Goal: Transaction & Acquisition: Purchase product/service

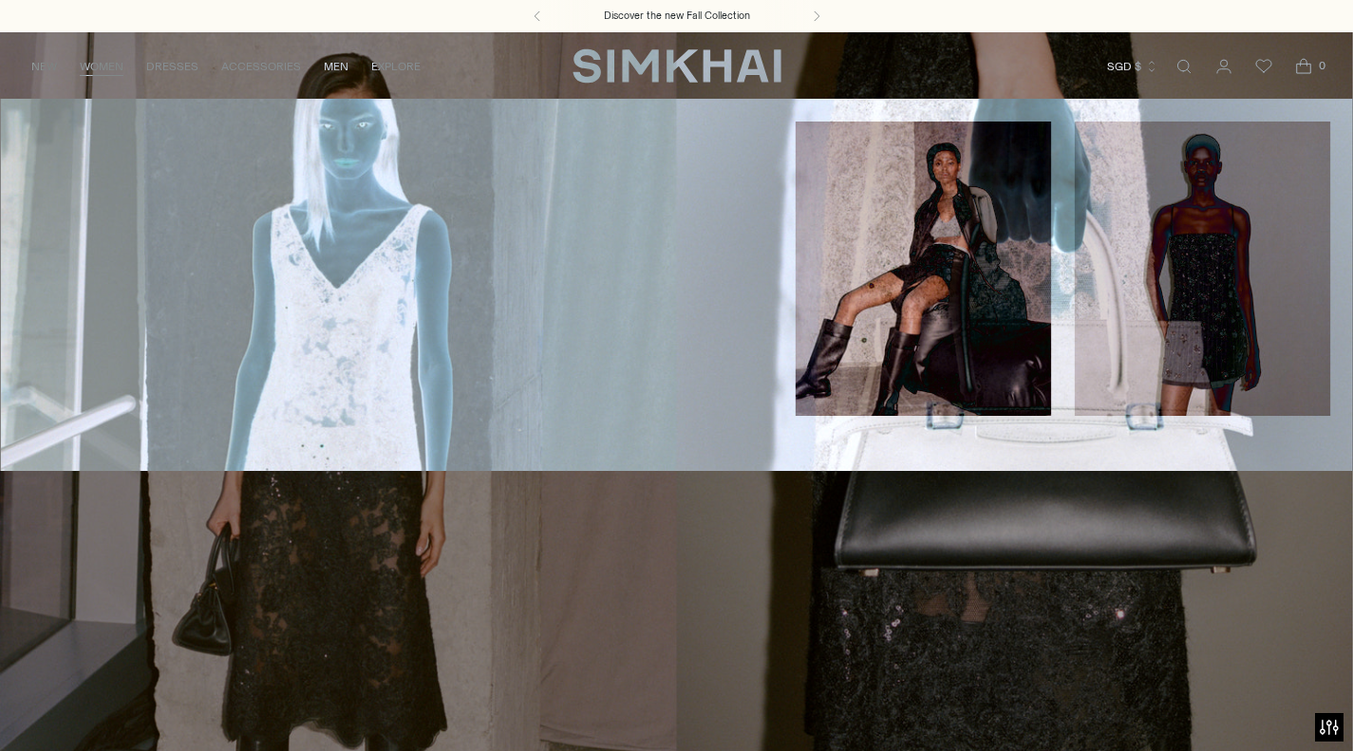
click at [90, 214] on link "Best Sellers" at bounding box center [63, 211] width 81 height 13
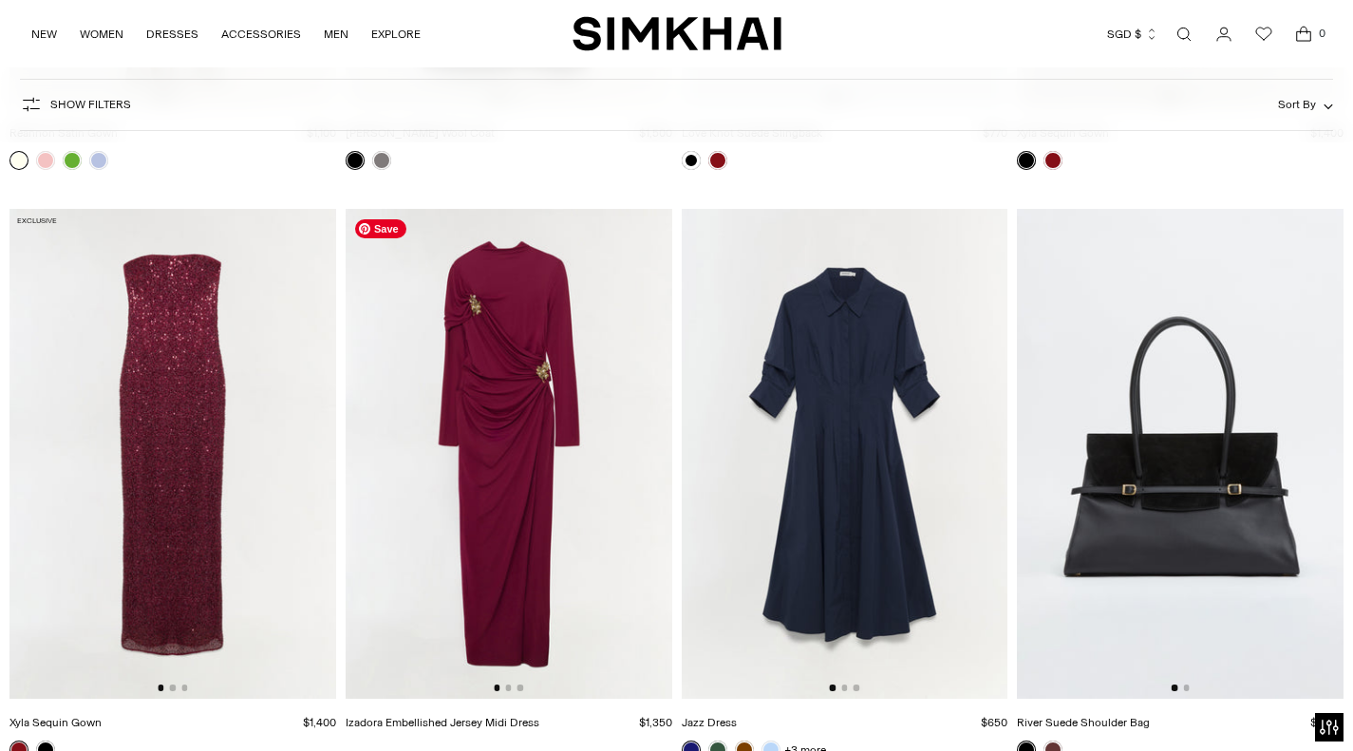
scroll to position [6014, 0]
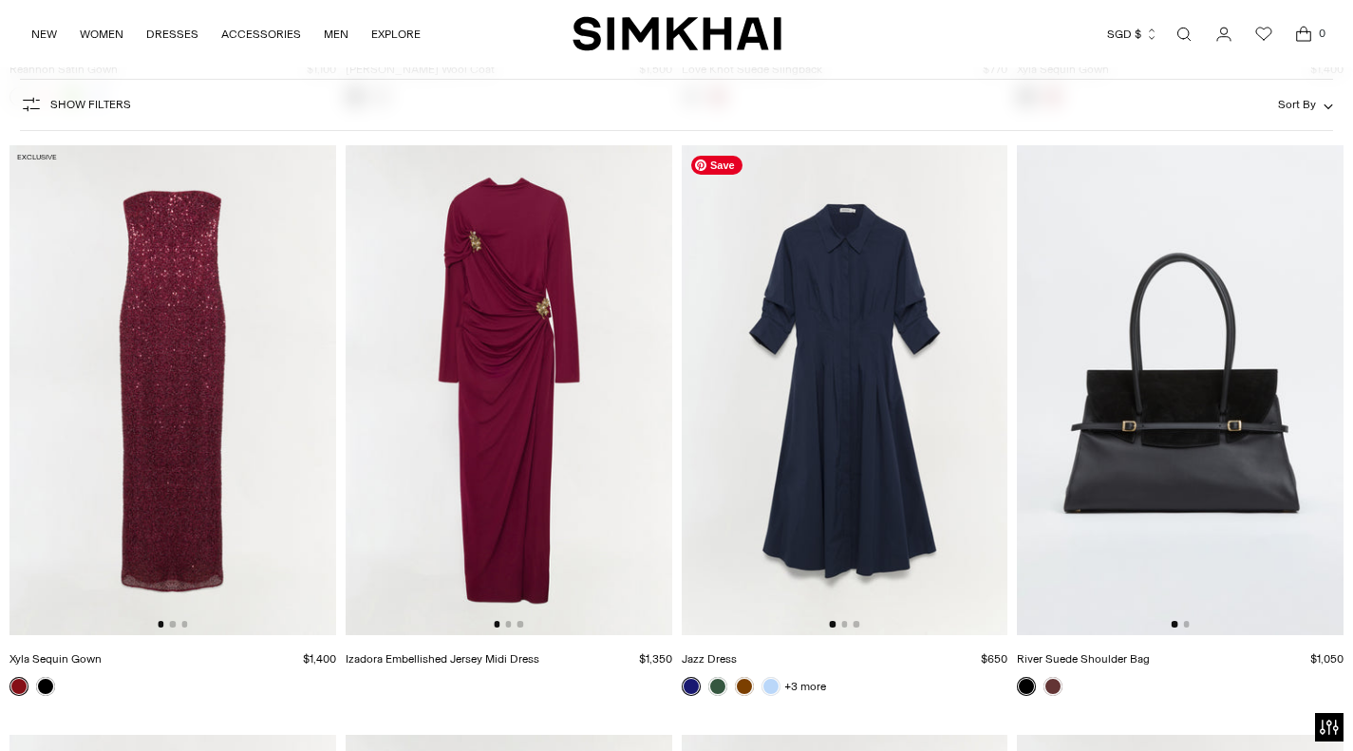
click at [826, 528] on img at bounding box center [845, 390] width 327 height 490
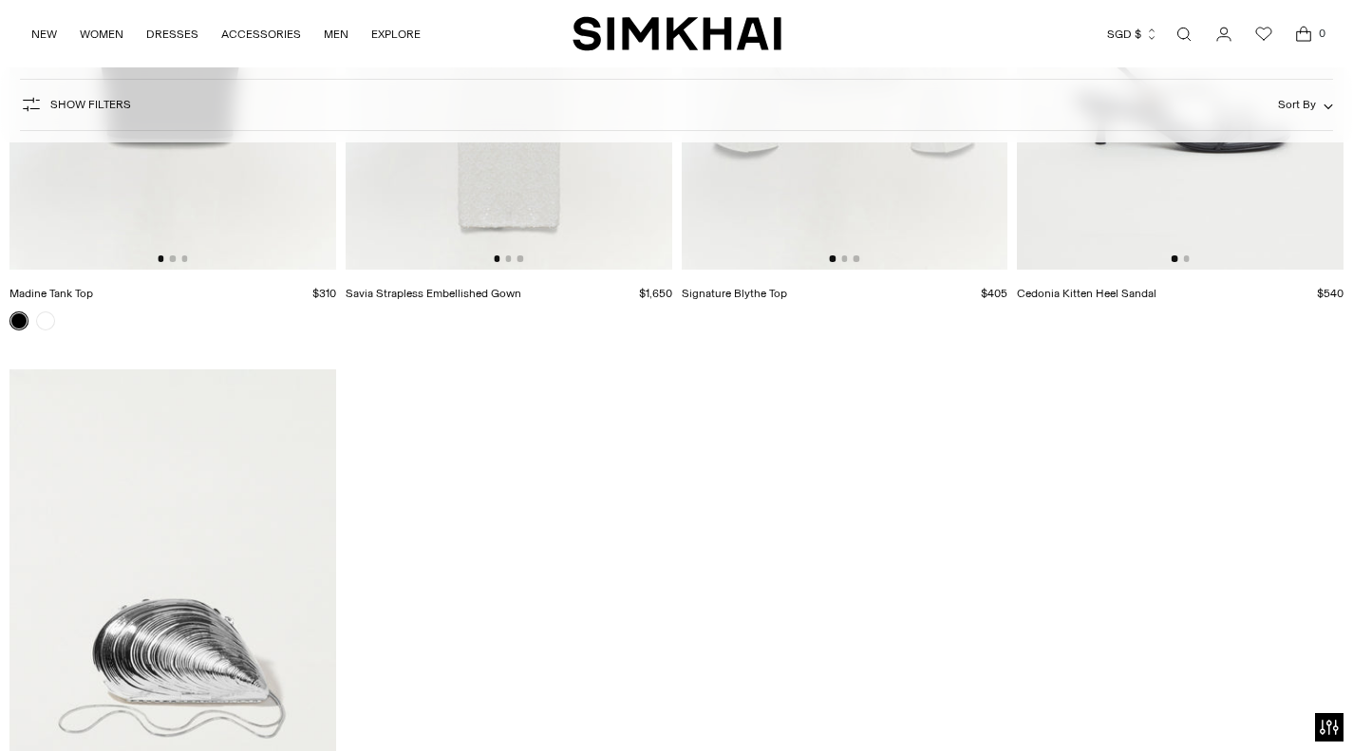
scroll to position [16219, 0]
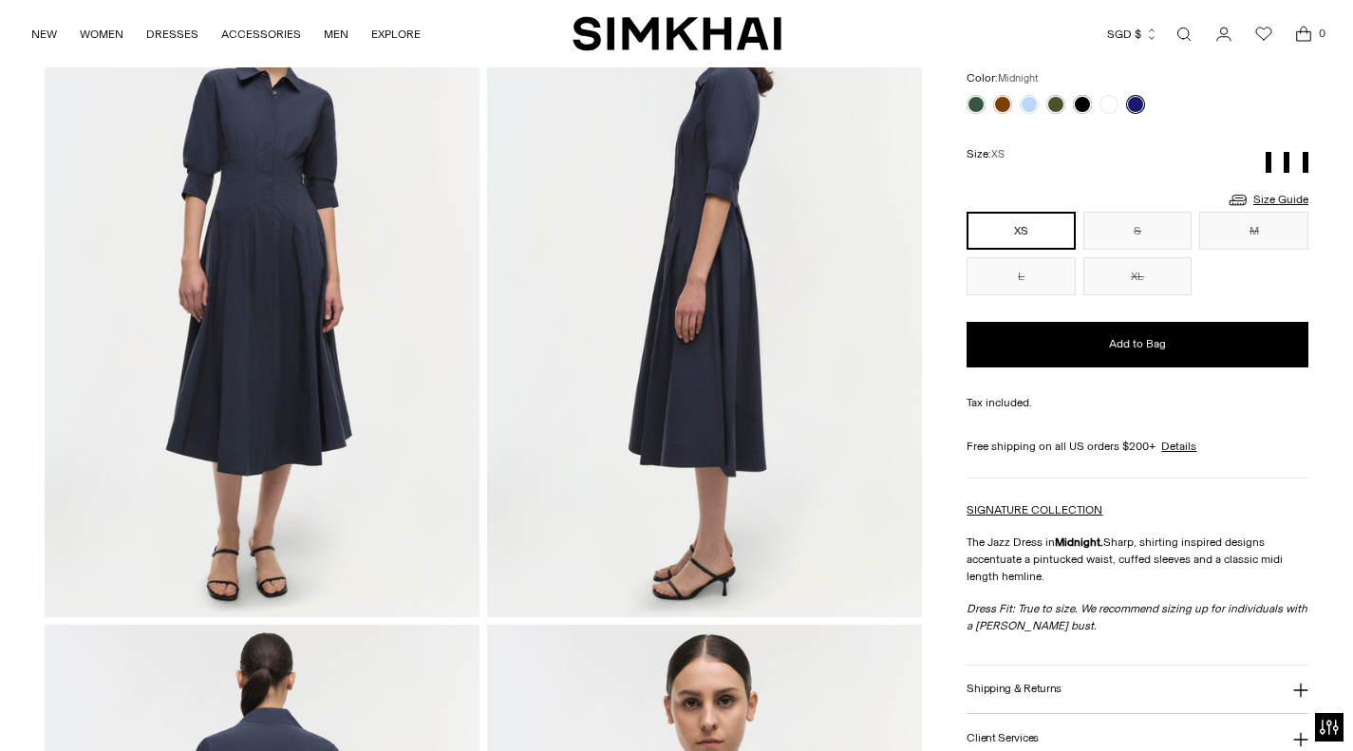
scroll to position [75, 0]
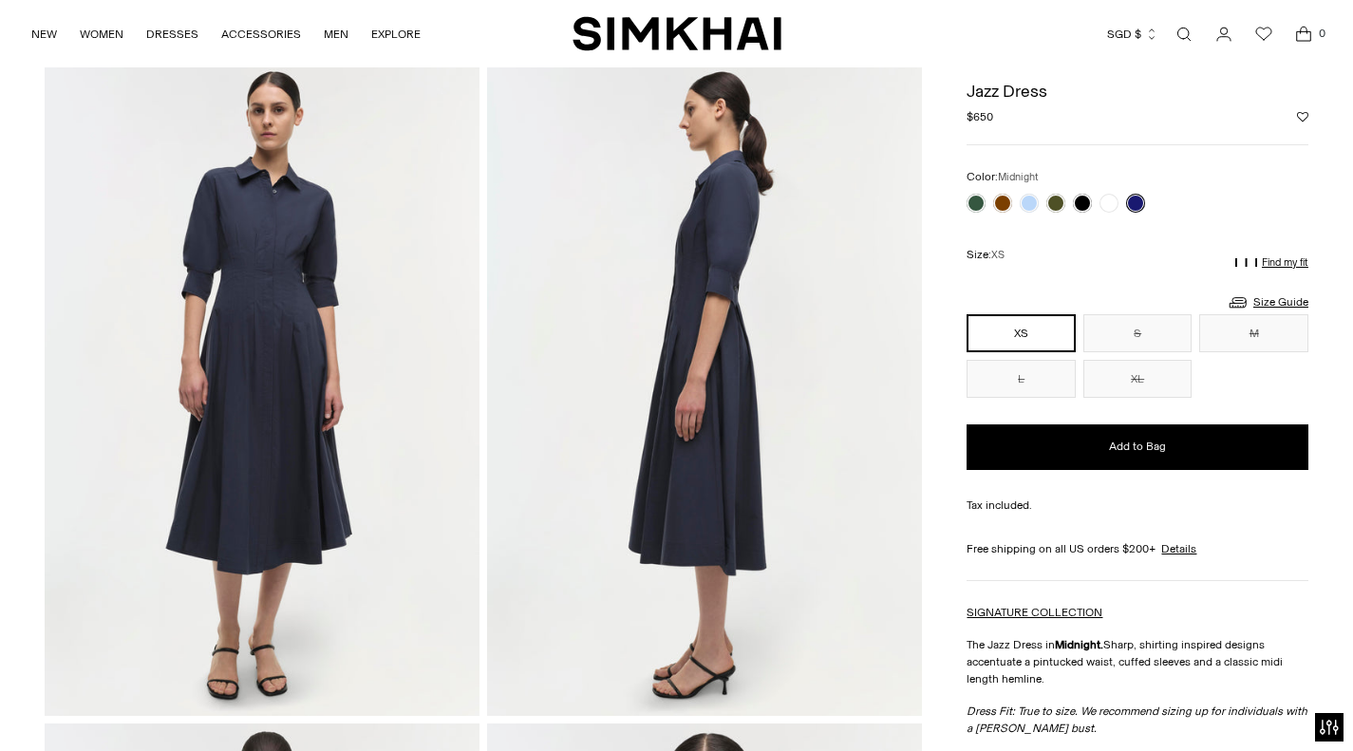
click at [1115, 198] on link at bounding box center [1109, 203] width 19 height 19
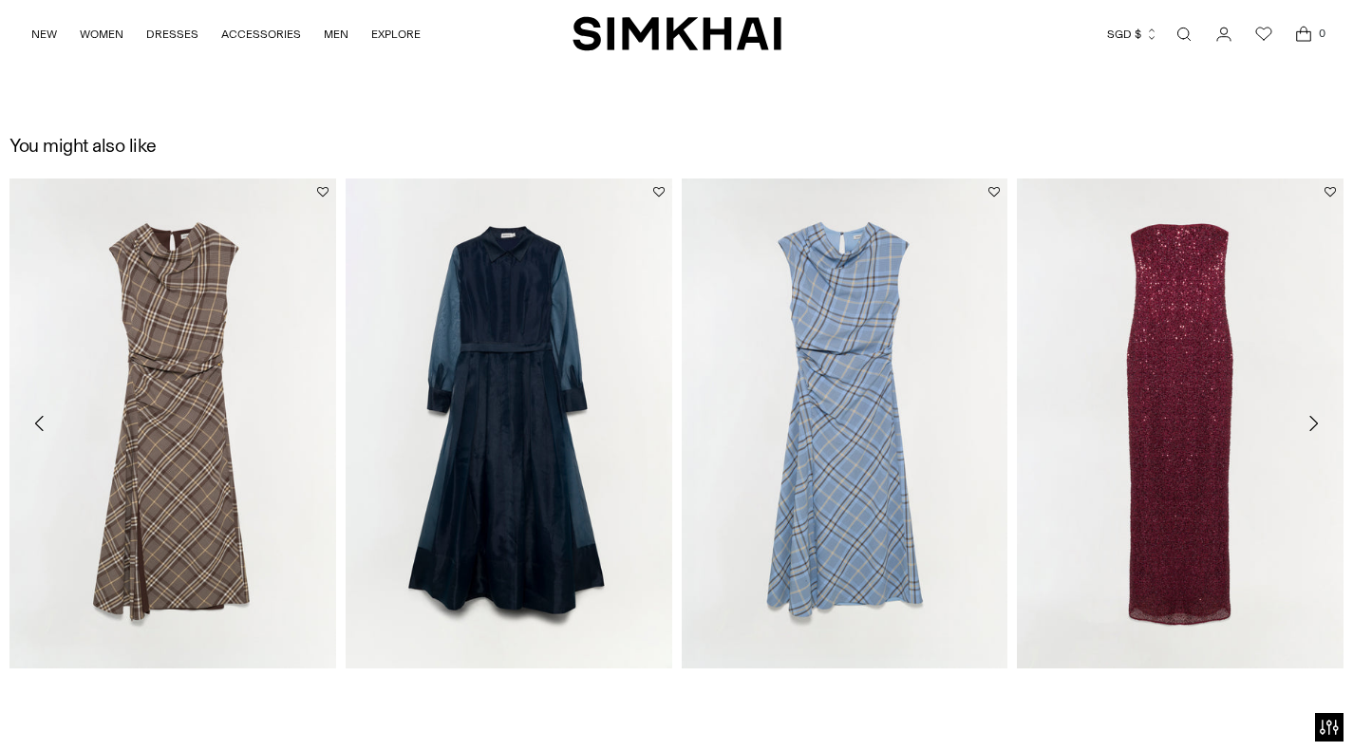
scroll to position [2652, 0]
